Goal: Information Seeking & Learning: Learn about a topic

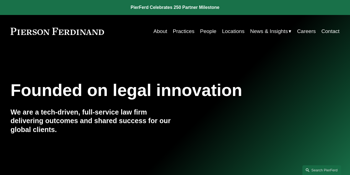
click at [205, 28] on link "People" at bounding box center [208, 31] width 16 height 11
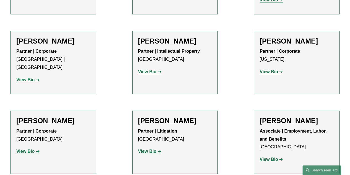
scroll to position [6097, 0]
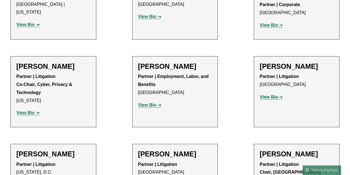
scroll to position [5905, 0]
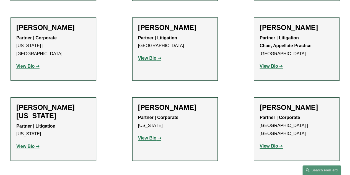
scroll to position [7112, 0]
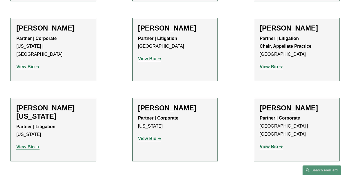
drag, startPoint x: 121, startPoint y: 85, endPoint x: 52, endPoint y: 35, distance: 85.1
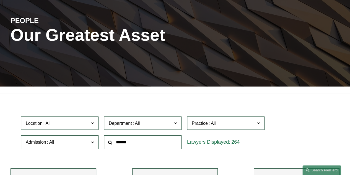
scroll to position [0, 0]
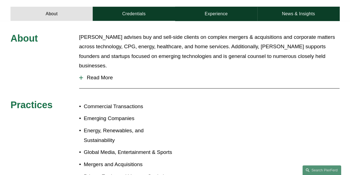
scroll to position [220, 0]
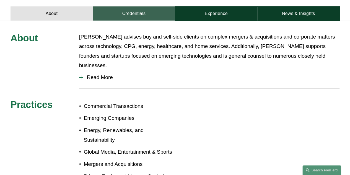
click at [146, 6] on link "Credentials" at bounding box center [134, 13] width 82 height 14
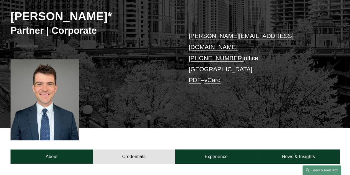
scroll to position [77, 0]
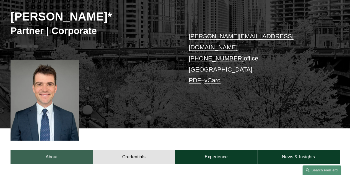
click at [68, 149] on link "About" at bounding box center [52, 156] width 82 height 14
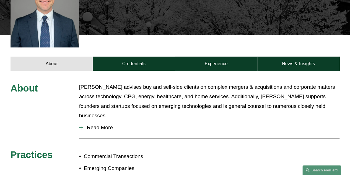
scroll to position [164, 0]
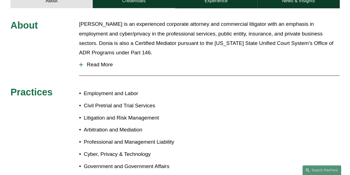
scroll to position [227, 0]
